Goal: Transaction & Acquisition: Purchase product/service

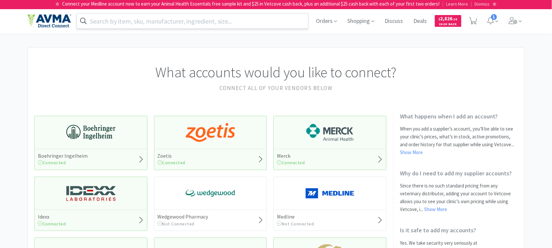
click at [215, 23] on input "text" at bounding box center [192, 20] width 231 height 15
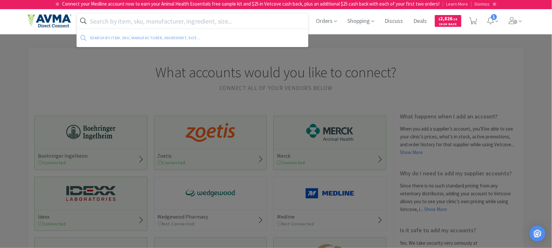
paste input "059339"
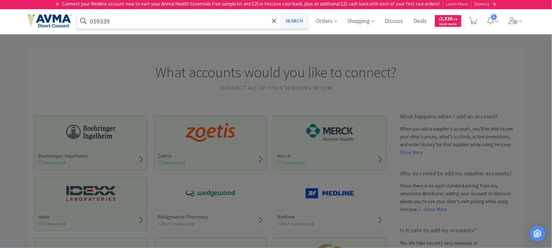
type input "059339"
click at [292, 23] on button "Search" at bounding box center [294, 20] width 27 height 15
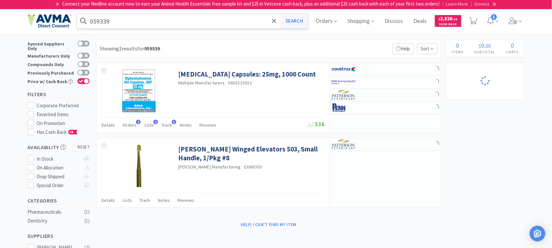
select select "1"
select select "12"
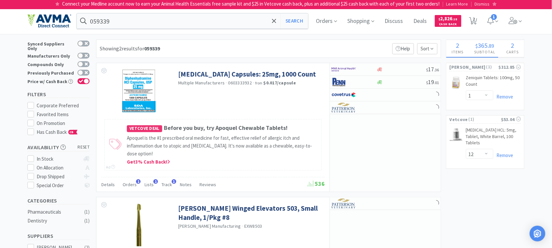
select select "18"
select select "1"
select select "3"
select select "2"
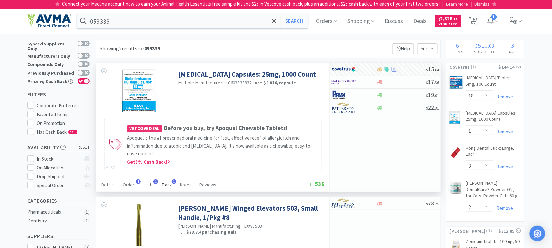
click at [167, 185] on span "Track" at bounding box center [167, 185] width 10 height 6
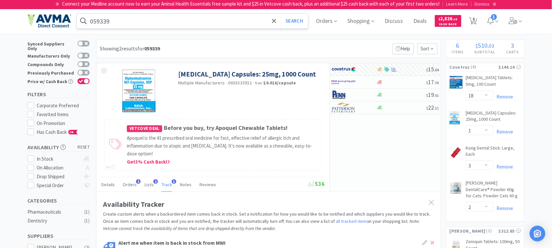
click at [164, 22] on input "059339" at bounding box center [192, 20] width 231 height 15
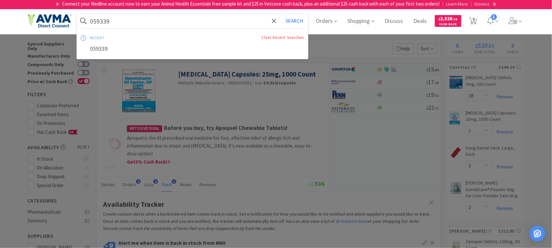
paste input "46630"
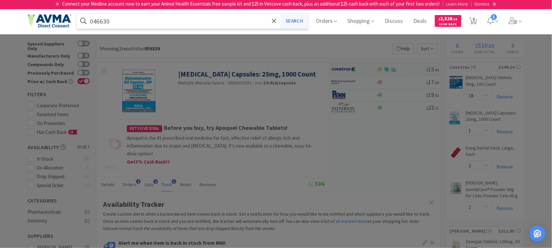
click at [297, 20] on button "Search" at bounding box center [294, 20] width 27 height 15
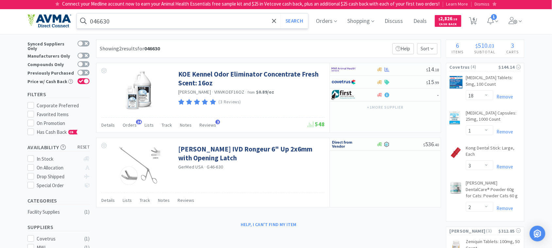
click at [179, 21] on input "046630" at bounding box center [192, 20] width 231 height 15
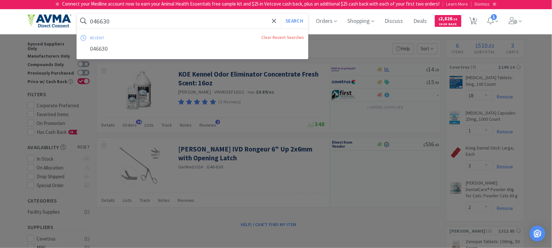
paste input "124319"
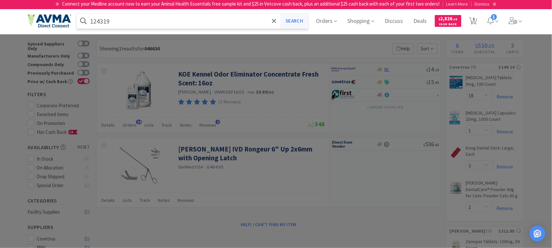
click at [294, 18] on button "Search" at bounding box center [294, 20] width 27 height 15
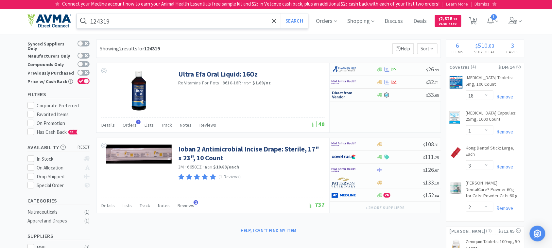
click at [101, 23] on input "124319" at bounding box center [192, 20] width 231 height 15
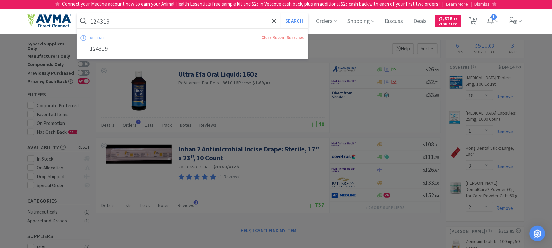
paste input "510054"
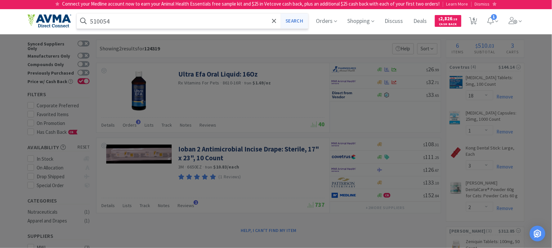
click at [294, 19] on button "Search" at bounding box center [294, 20] width 27 height 15
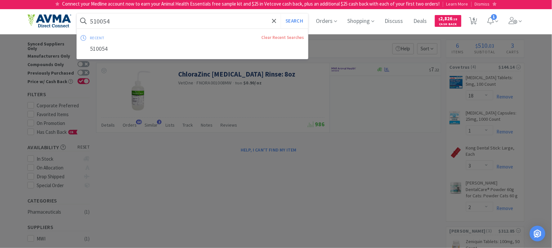
click at [123, 25] on input "510054" at bounding box center [192, 20] width 231 height 15
paste input "01109"
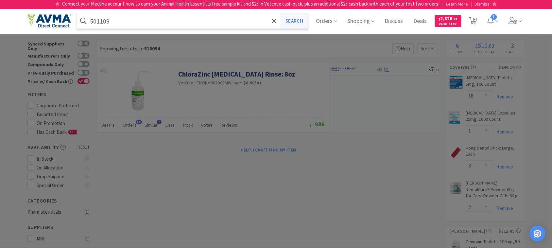
click at [307, 20] on button "Search" at bounding box center [294, 20] width 27 height 15
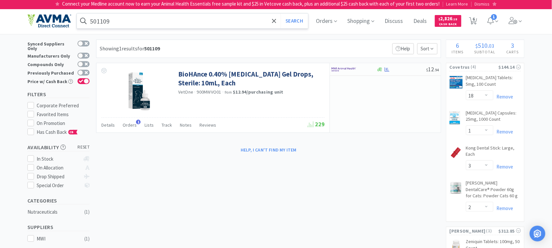
click at [123, 21] on input "501109" at bounding box center [192, 20] width 231 height 15
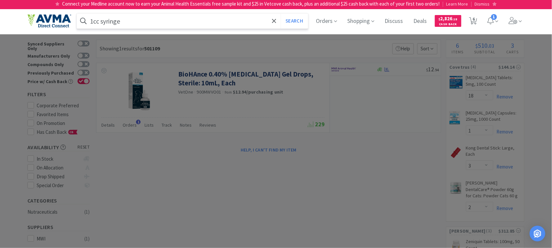
type input "1cc syringe"
click at [281, 13] on button "Search" at bounding box center [294, 20] width 27 height 15
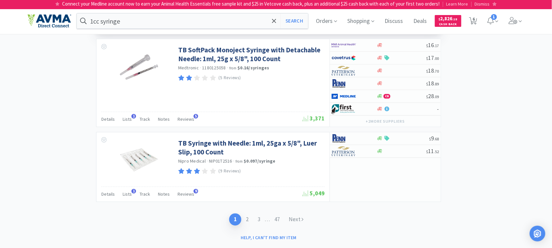
scroll to position [1168, 0]
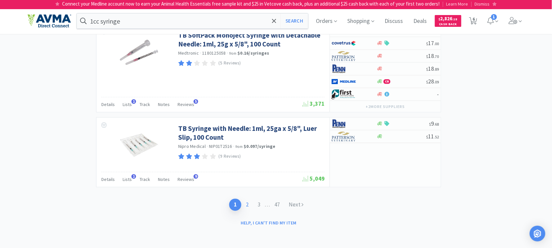
click at [244, 204] on link "2" at bounding box center [247, 205] width 12 height 12
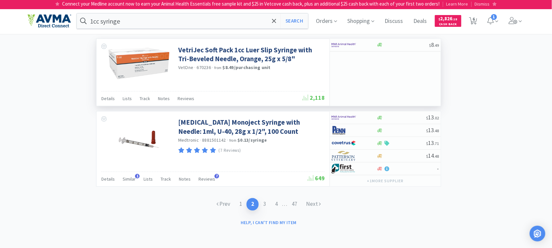
scroll to position [1034, 0]
click at [263, 205] on link "3" at bounding box center [265, 204] width 12 height 12
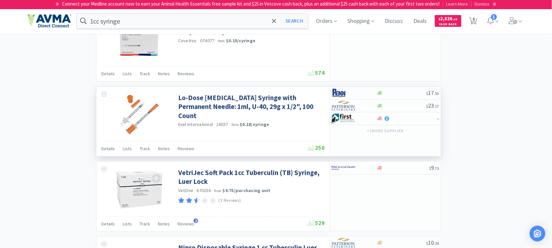
scroll to position [695, 0]
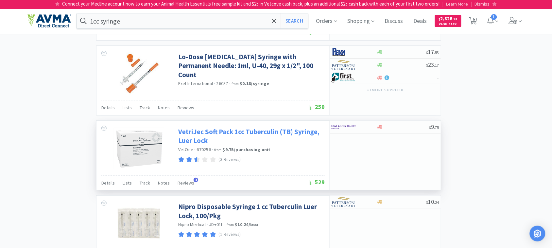
click at [244, 127] on link "VetriJec Soft Pack 1cc Tuberculin (TB) Syringe, Luer Lock" at bounding box center [250, 136] width 145 height 18
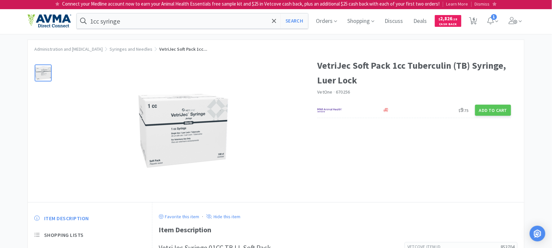
select select "18"
select select "1"
select select "3"
select select "2"
select select "1"
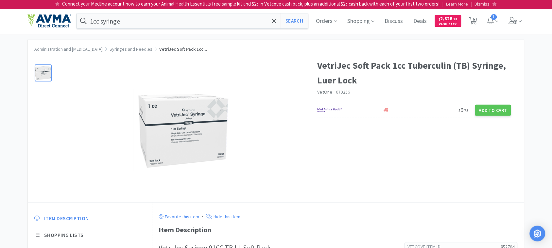
select select "12"
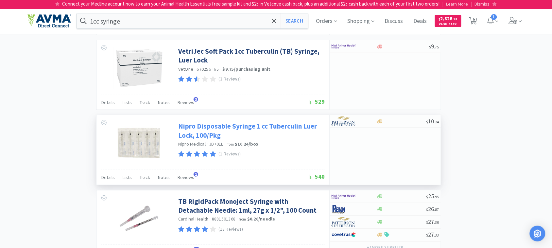
scroll to position [777, 0]
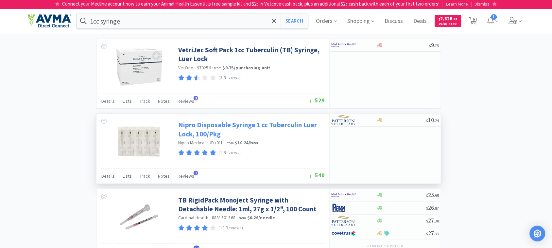
click at [221, 120] on link "Nipro Disposable Syringe 1 cc Tuberculin Luer Lock, 100/Pkg" at bounding box center [250, 129] width 145 height 18
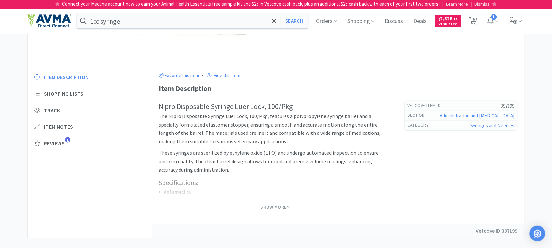
scroll to position [151, 0]
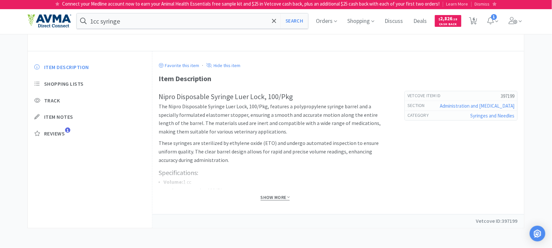
click at [265, 196] on span "Show More" at bounding box center [275, 197] width 29 height 6
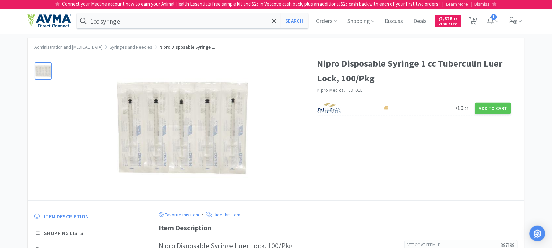
scroll to position [0, 0]
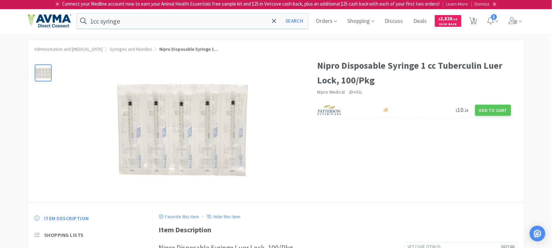
select select "18"
select select "1"
select select "3"
select select "2"
select select "1"
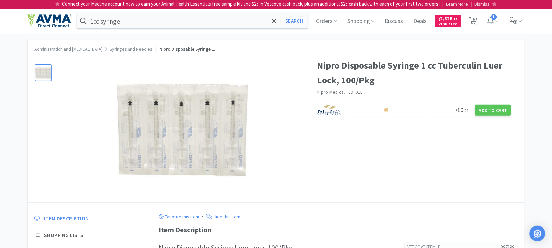
select select "12"
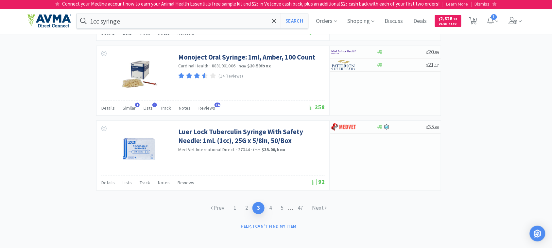
scroll to position [996, 0]
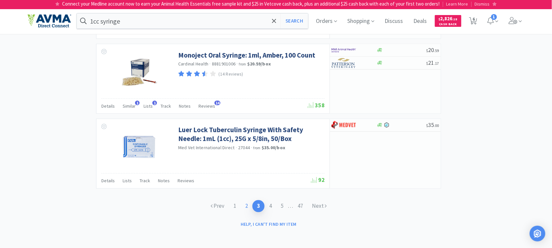
click at [247, 205] on link "2" at bounding box center [247, 206] width 12 height 12
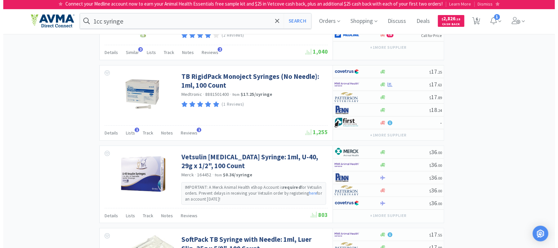
scroll to position [695, 0]
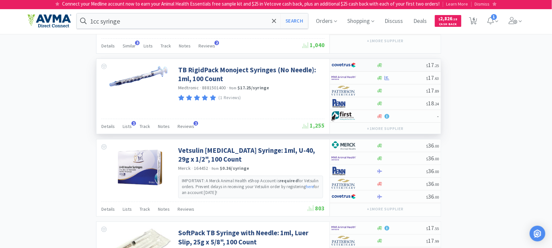
click at [347, 70] on img at bounding box center [344, 65] width 25 height 10
select select "1"
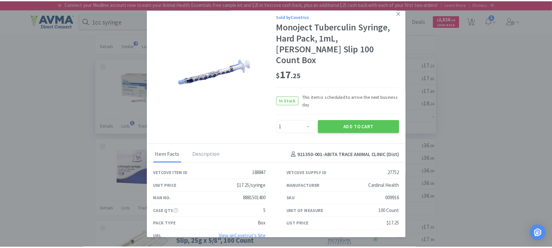
scroll to position [4, 0]
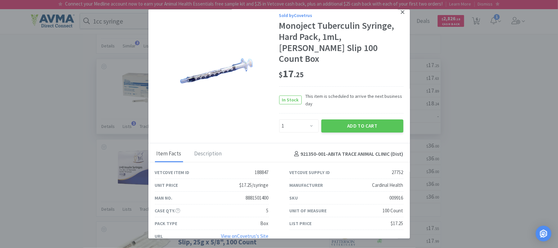
click at [401, 12] on icon at bounding box center [403, 12] width 4 height 6
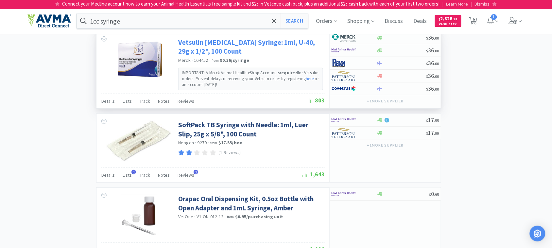
scroll to position [818, 0]
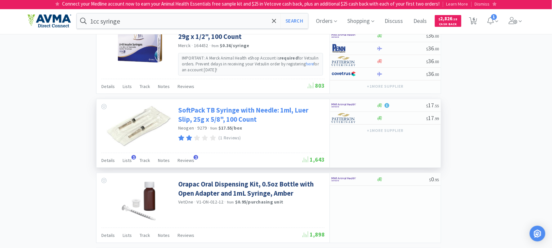
click at [254, 120] on link "SoftPack TB Syringe with Needle: 1ml, Luer Slip, 25g x 5/8", 100 Count" at bounding box center [250, 115] width 145 height 18
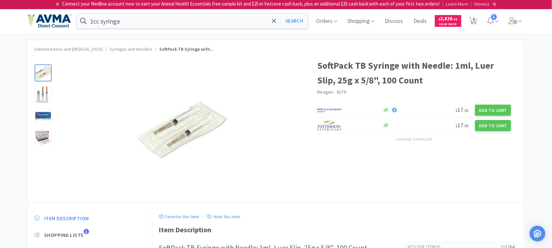
select select "18"
select select "1"
select select "3"
select select "2"
select select "1"
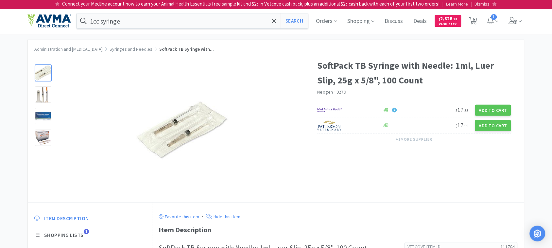
select select "12"
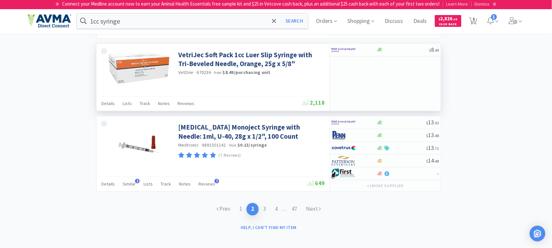
scroll to position [1034, 0]
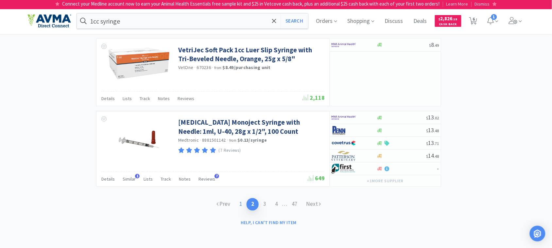
click at [241, 205] on link "1" at bounding box center [241, 204] width 12 height 12
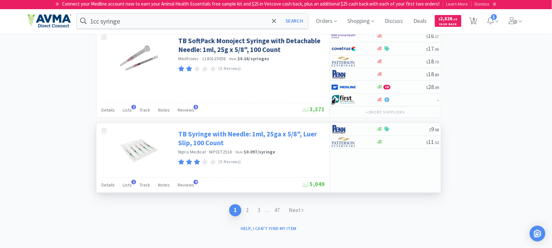
scroll to position [1168, 0]
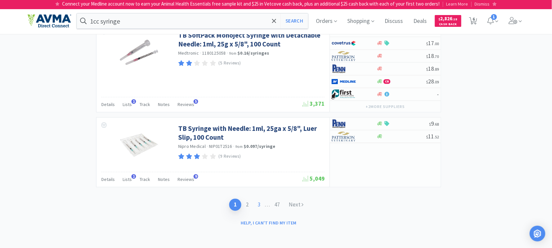
click at [256, 205] on link "3" at bounding box center [259, 205] width 12 height 12
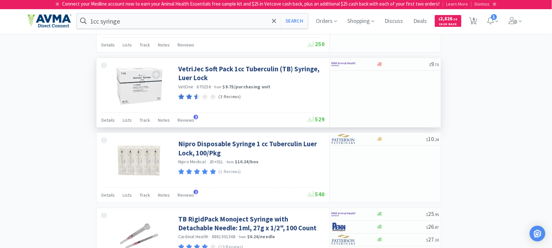
scroll to position [777, 0]
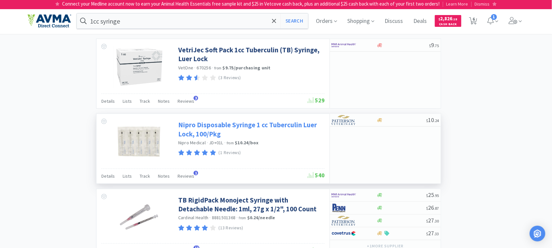
click at [232, 121] on link "Nipro Disposable Syringe 1 cc Tuberculin Luer Lock, 100/Pkg" at bounding box center [250, 129] width 145 height 18
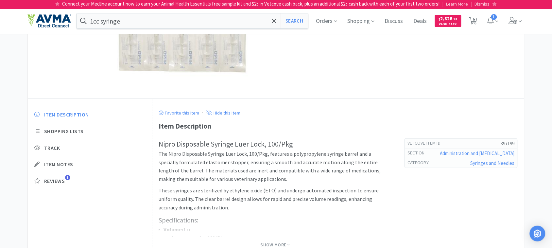
scroll to position [123, 0]
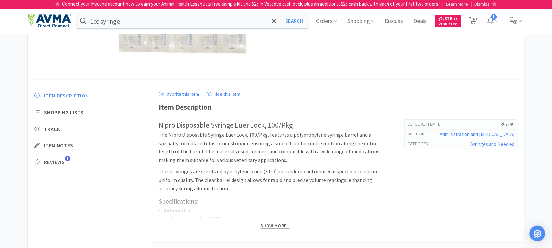
click at [273, 224] on span "Show More" at bounding box center [275, 226] width 29 height 6
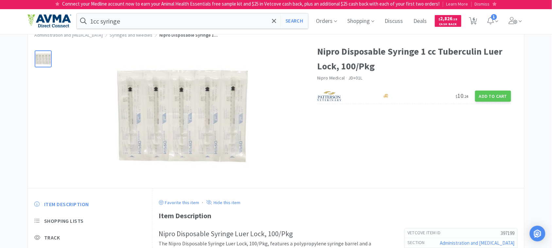
scroll to position [0, 0]
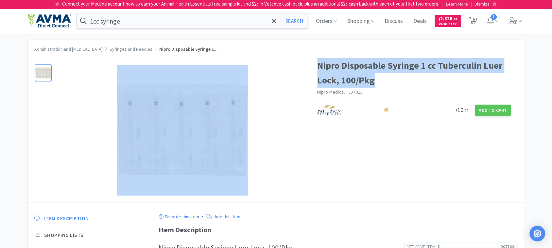
drag, startPoint x: 376, startPoint y: 80, endPoint x: 317, endPoint y: 68, distance: 61.1
click at [317, 68] on div "Nipro Disposable Syringe 1 cc Tuberculin Luer Lock, 100/Pkg Nipro Medical · JD+…" at bounding box center [276, 127] width 496 height 150
copy div "Nipro Disposable Syringe 1 cc Tuberculin Luer Lock, 100/Pkg"
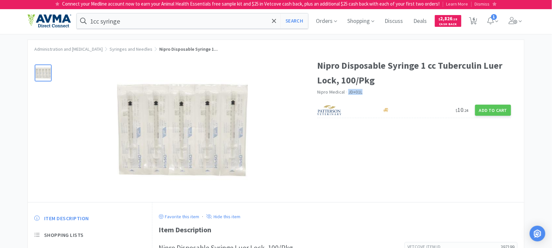
drag, startPoint x: 362, startPoint y: 90, endPoint x: 347, endPoint y: 95, distance: 15.7
click at [347, 95] on div "Nipro Medical · JD+01L" at bounding box center [415, 92] width 194 height 7
copy div "· JD+01L"
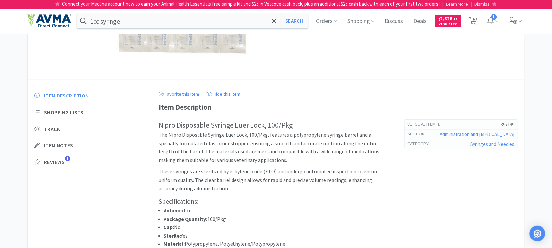
scroll to position [164, 0]
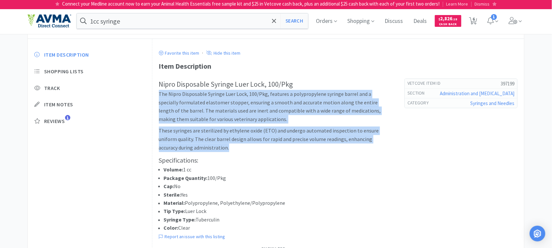
drag, startPoint x: 200, startPoint y: 150, endPoint x: 160, endPoint y: 97, distance: 66.3
click at [160, 97] on div "Nipro Disposable Syringe Luer Lock, 100/Pkg The Nipro Disposable Syringe Luer L…" at bounding box center [275, 155] width 233 height 154
copy div "The Nipro Disposable Syringe Luer Lock, 100/Pkg, features a polypropylene syrin…"
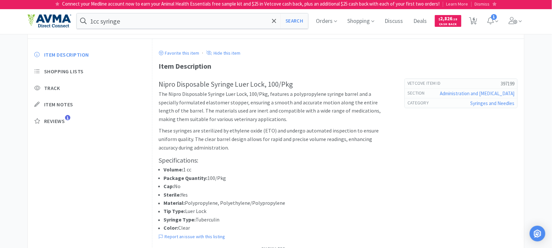
click at [337, 177] on li "Package Quantity: 100/Pkg" at bounding box center [278, 178] width 228 height 9
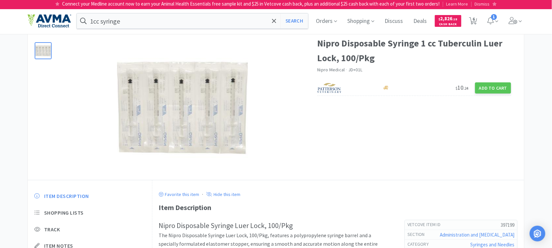
scroll to position [0, 0]
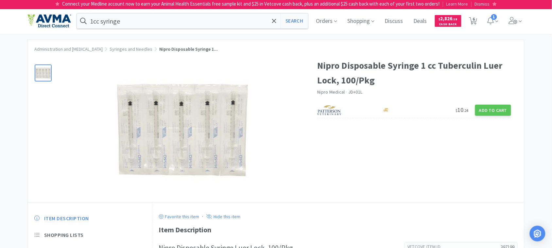
click at [198, 140] on img at bounding box center [182, 130] width 131 height 131
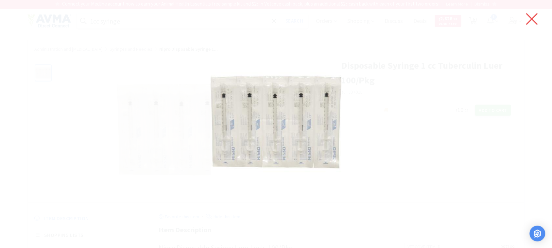
click at [530, 18] on icon at bounding box center [532, 19] width 14 height 18
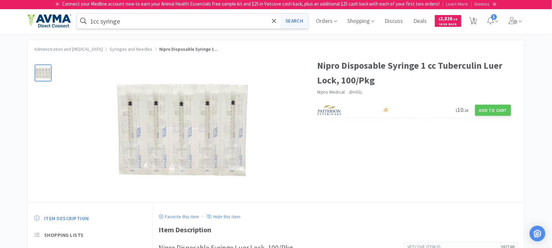
click at [298, 21] on button "Search" at bounding box center [294, 20] width 27 height 15
select select "18"
select select "1"
select select "3"
select select "2"
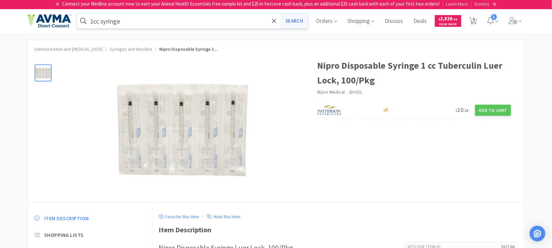
select select "1"
select select "12"
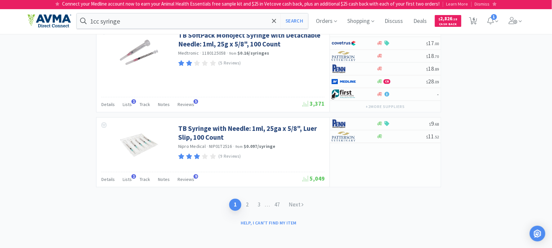
scroll to position [1168, 0]
click at [247, 204] on link "2" at bounding box center [247, 205] width 12 height 12
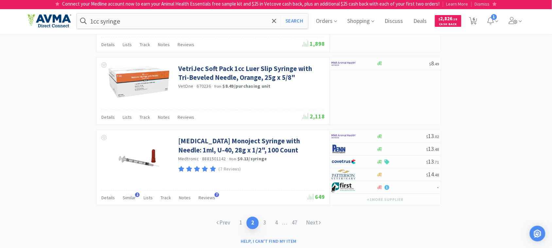
scroll to position [1034, 0]
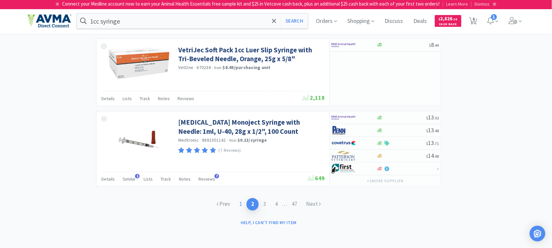
click at [240, 204] on link "1" at bounding box center [241, 204] width 12 height 12
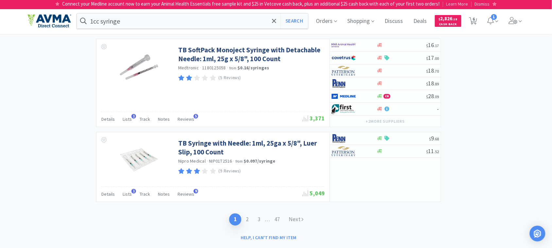
scroll to position [1168, 0]
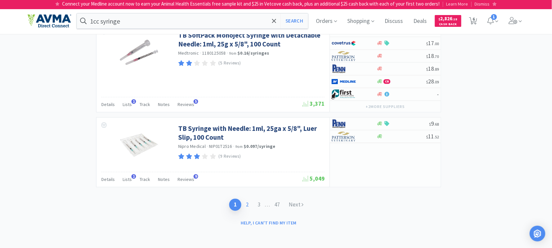
click at [247, 203] on link "2" at bounding box center [247, 205] width 12 height 12
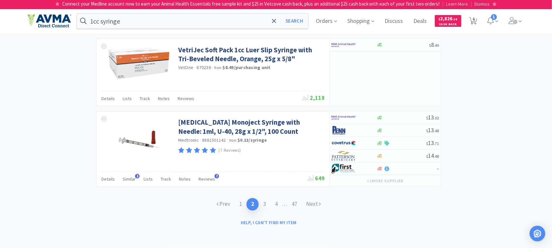
scroll to position [1034, 0]
click at [265, 201] on link "3" at bounding box center [265, 204] width 12 height 12
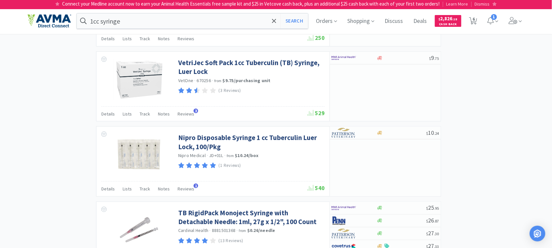
scroll to position [777, 0]
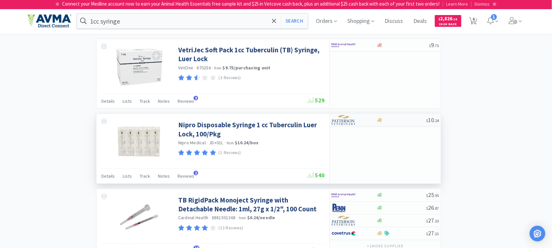
click at [343, 117] on img at bounding box center [344, 120] width 25 height 10
select select "1"
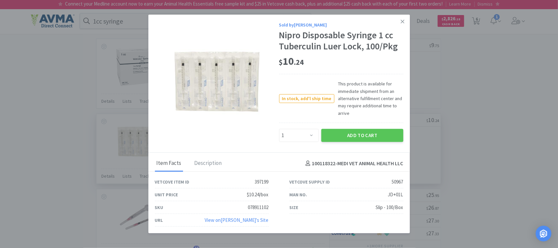
click at [256, 207] on div "078911102" at bounding box center [258, 207] width 21 height 8
copy div "078911102"
click at [402, 21] on icon at bounding box center [403, 22] width 4 height 6
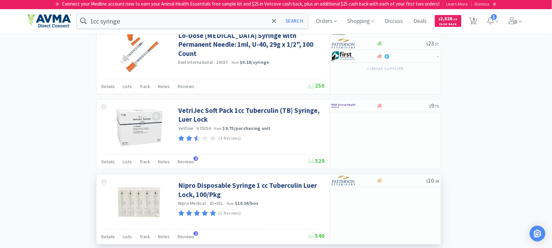
scroll to position [736, 0]
